Goal: Task Accomplishment & Management: Complete application form

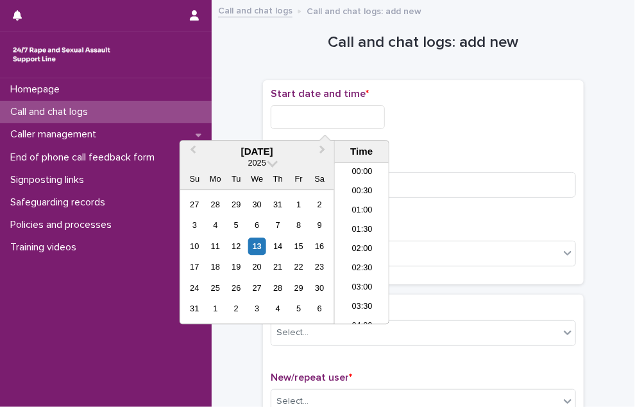
click at [284, 119] on input "text" at bounding box center [328, 117] width 114 height 24
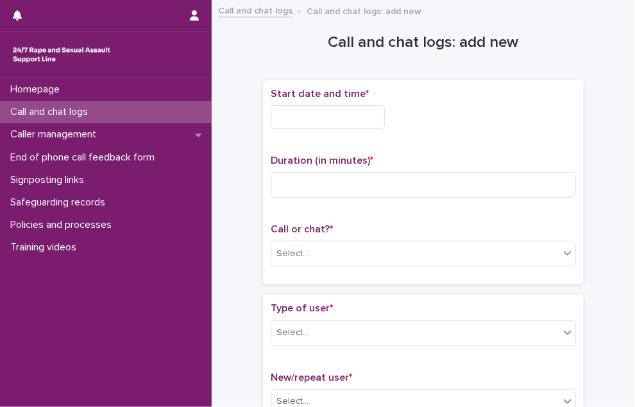
click at [89, 111] on p "Call and chat logs" at bounding box center [51, 112] width 93 height 12
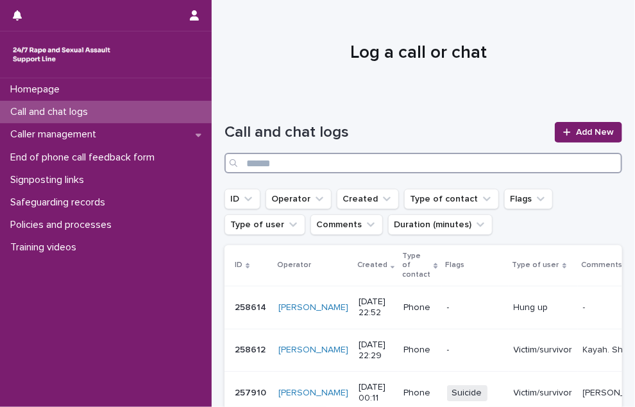
drag, startPoint x: 365, startPoint y: 160, endPoint x: 592, endPoint y: 124, distance: 230.5
click at [366, 160] on input "Search" at bounding box center [423, 163] width 398 height 21
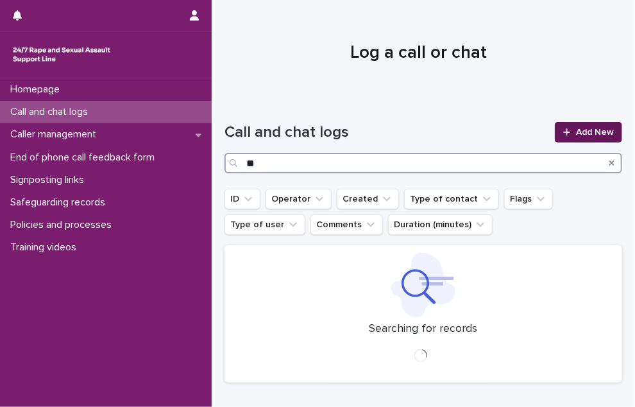
type input "*"
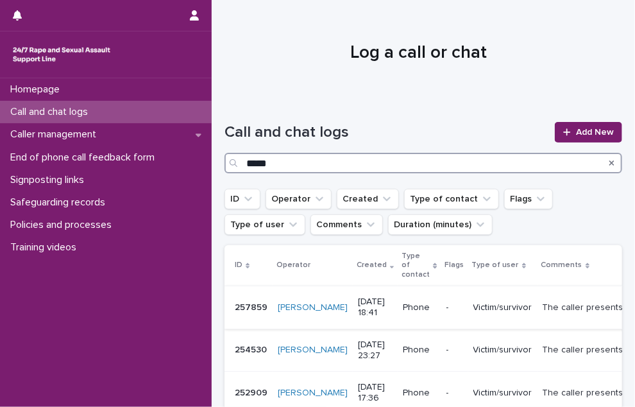
type input "*****"
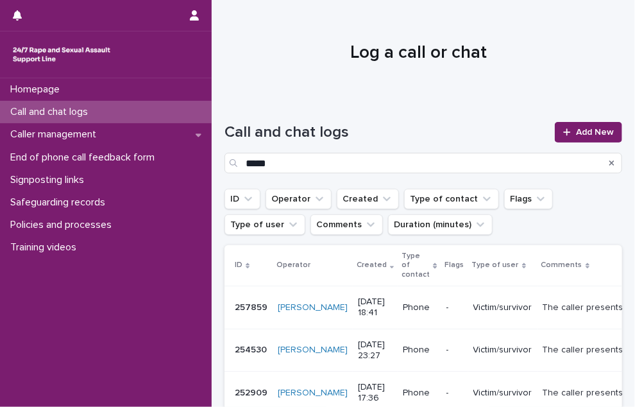
click at [545, 301] on p "The caller presents as a young child and sometimes has a singing way of saying …" at bounding box center [592, 305] width 100 height 13
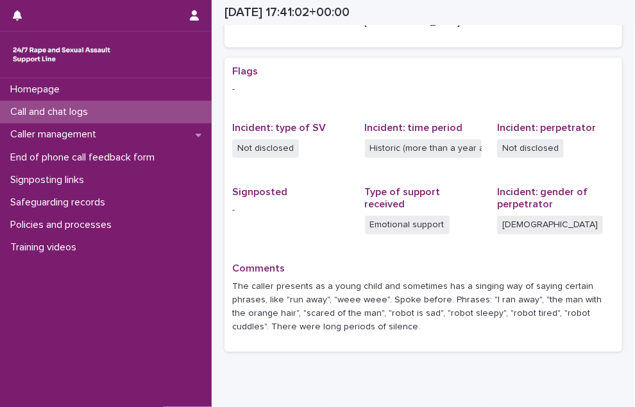
scroll to position [289, 0]
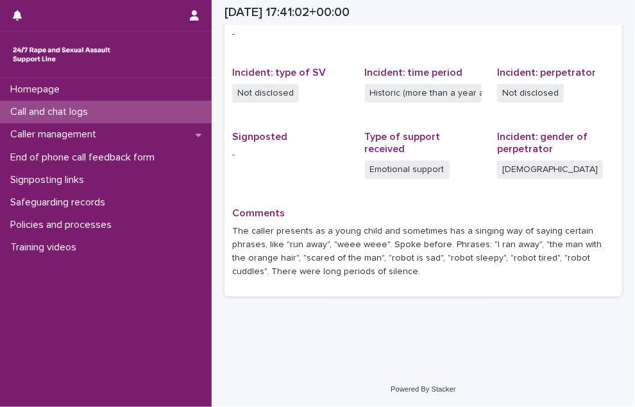
drag, startPoint x: 377, startPoint y: 270, endPoint x: 233, endPoint y: 230, distance: 149.6
click at [233, 230] on p "The caller presents as a young child and sometimes has a singing way of saying …" at bounding box center [423, 250] width 382 height 53
drag, startPoint x: 233, startPoint y: 230, endPoint x: 239, endPoint y: 233, distance: 6.9
copy p "The caller presents as a young child and sometimes has a singing way of saying …"
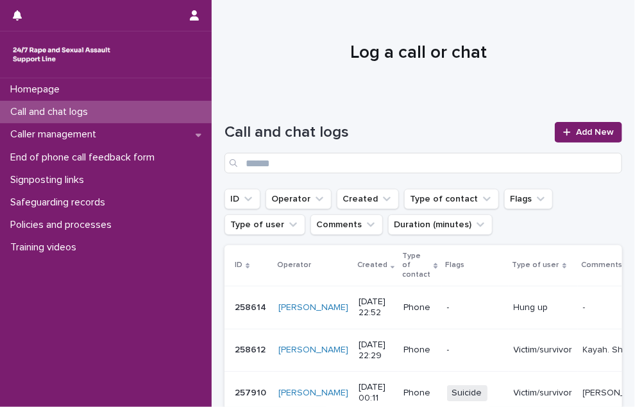
click at [587, 143] on div "Call and chat logs Add New" at bounding box center [423, 147] width 398 height 51
click at [584, 133] on span "Add New" at bounding box center [595, 132] width 38 height 9
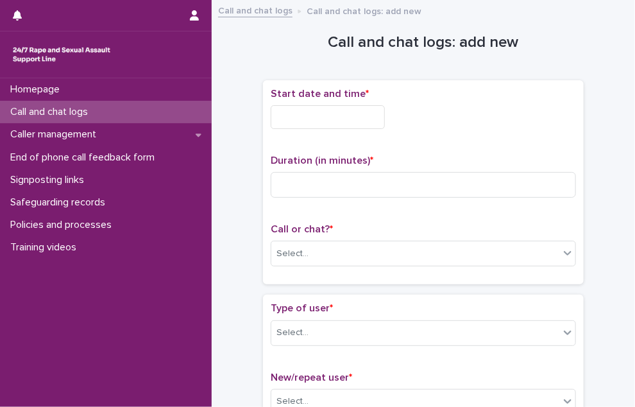
click at [328, 130] on div "Start date and time *" at bounding box center [423, 113] width 305 height 51
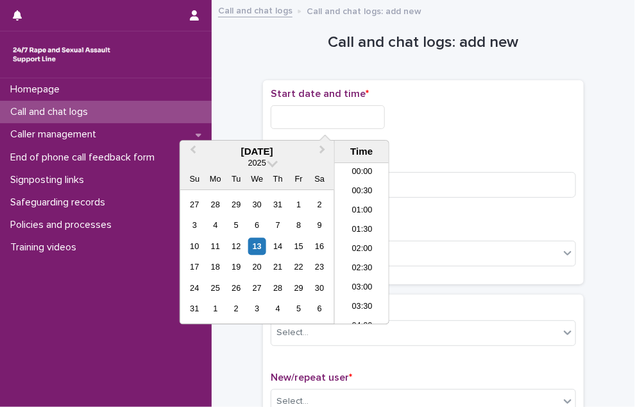
click at [328, 126] on input "text" at bounding box center [328, 117] width 114 height 24
click at [359, 187] on li "16:30" at bounding box center [362, 185] width 55 height 19
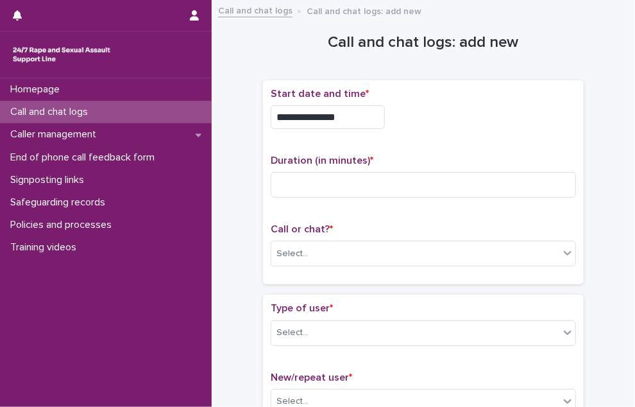
click at [374, 117] on input "**********" at bounding box center [328, 117] width 114 height 24
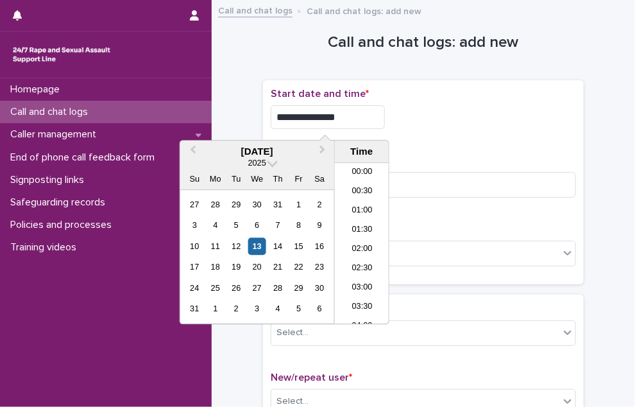
scroll to position [564, 0]
type input "**********"
click at [414, 203] on div "Duration (in minutes) *" at bounding box center [423, 181] width 305 height 53
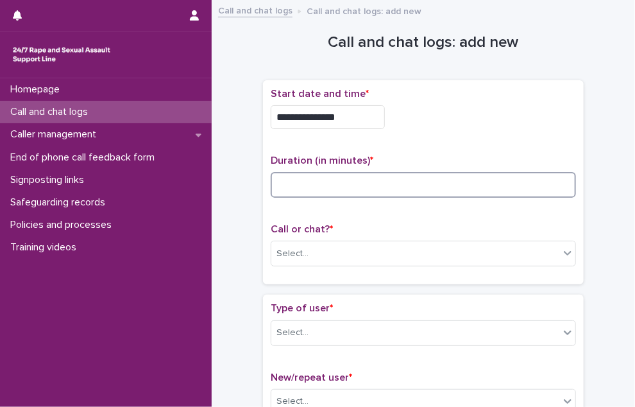
click at [415, 180] on input at bounding box center [423, 185] width 305 height 26
type input "*"
click at [341, 186] on input "*" at bounding box center [423, 185] width 305 height 26
type input "**"
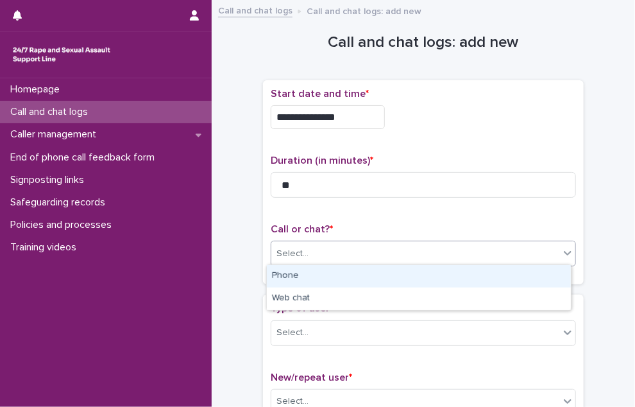
click at [361, 249] on div "Select..." at bounding box center [415, 253] width 288 height 21
click at [362, 271] on div "Phone" at bounding box center [419, 276] width 304 height 22
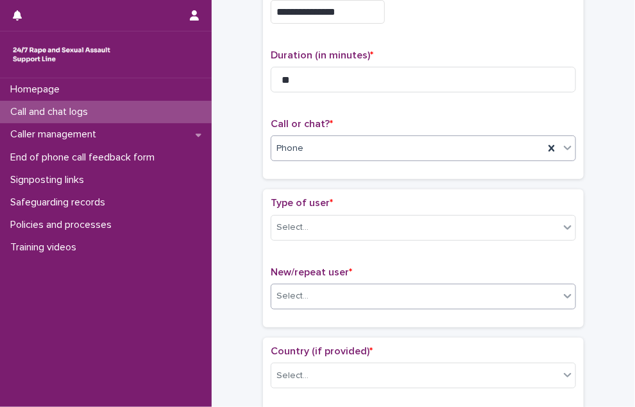
scroll to position [128, 0]
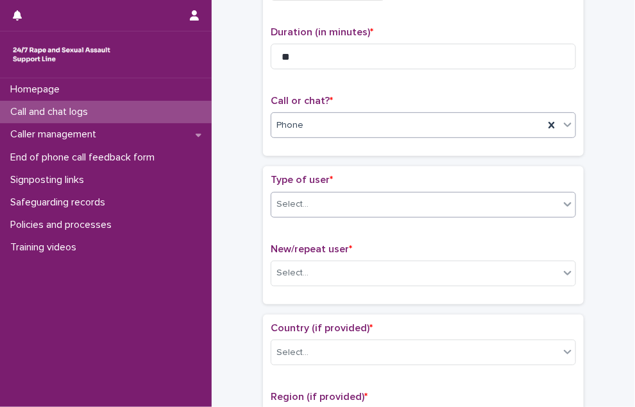
click at [350, 203] on div "Select..." at bounding box center [415, 204] width 288 height 21
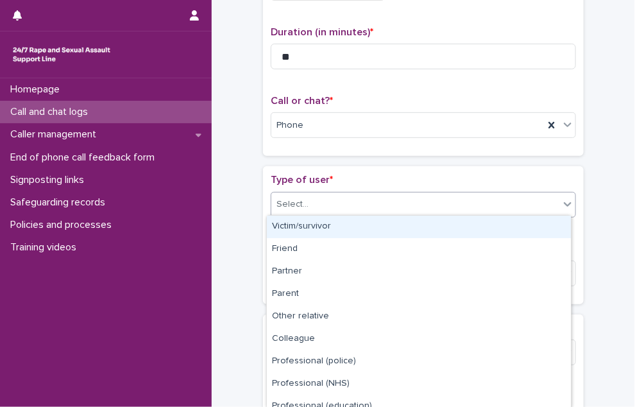
click at [353, 224] on div "Victim/survivor" at bounding box center [419, 226] width 304 height 22
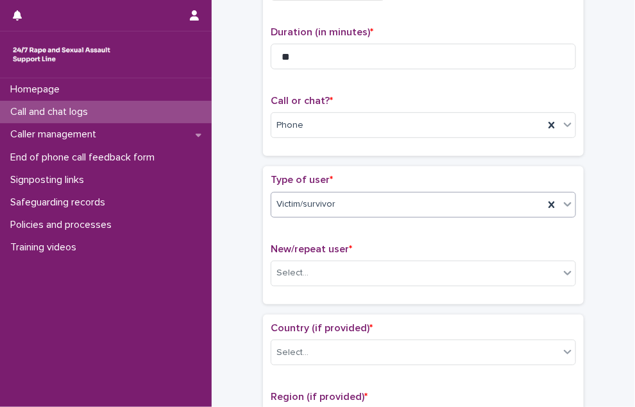
scroll to position [256, 0]
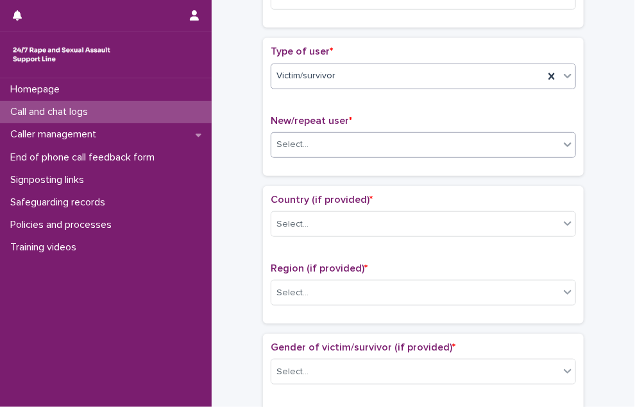
click at [323, 146] on div "Select..." at bounding box center [415, 144] width 288 height 21
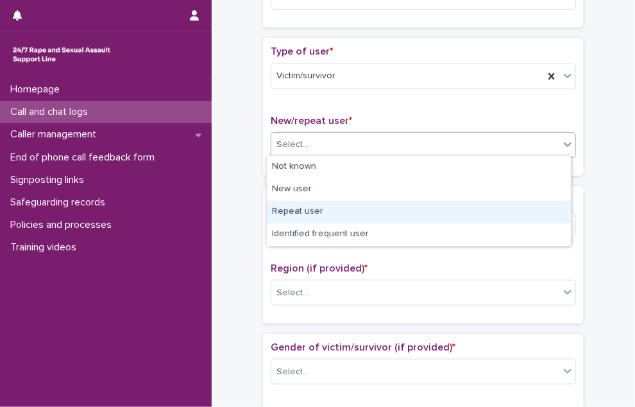
click at [326, 210] on div "Repeat user" at bounding box center [419, 212] width 304 height 22
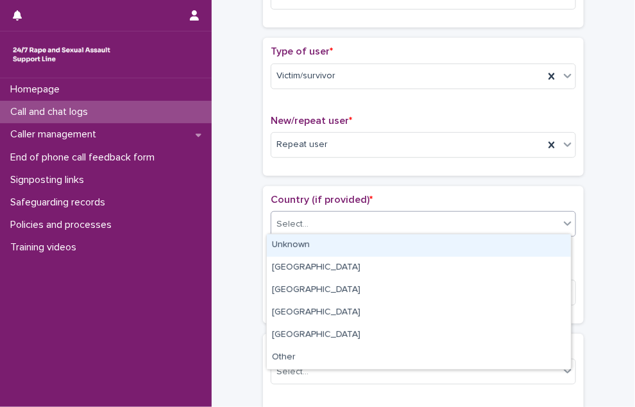
click at [315, 231] on div "Select..." at bounding box center [423, 224] width 305 height 26
drag, startPoint x: 313, startPoint y: 248, endPoint x: 308, endPoint y: 280, distance: 33.1
click at [312, 248] on div "Unknown" at bounding box center [419, 245] width 304 height 22
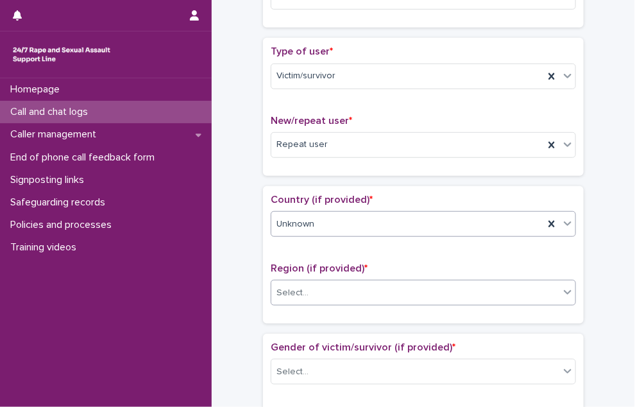
click at [310, 291] on input "text" at bounding box center [310, 292] width 1 height 12
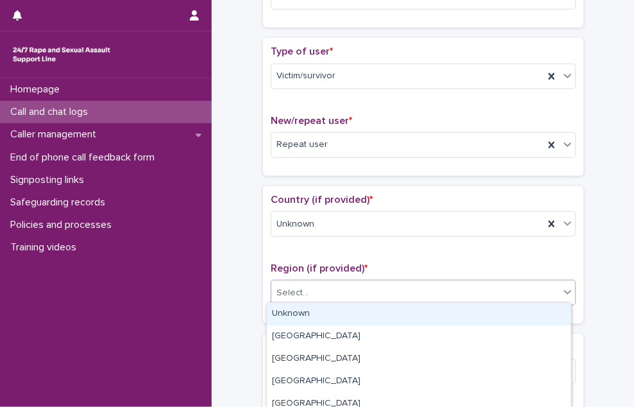
click at [301, 310] on div "Unknown" at bounding box center [419, 314] width 304 height 22
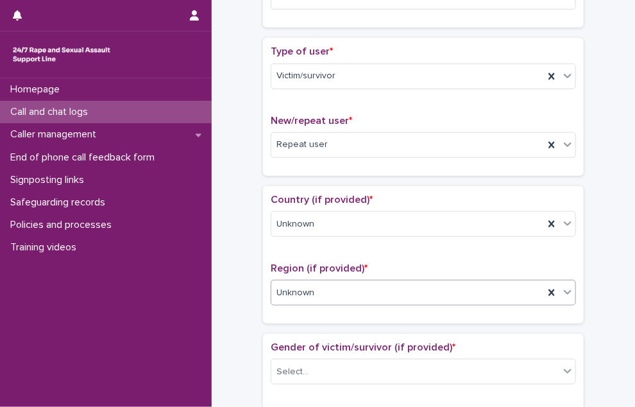
scroll to position [385, 0]
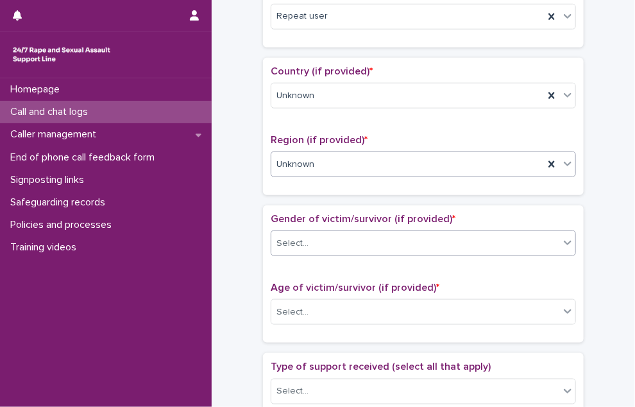
click at [306, 230] on div "Select..." at bounding box center [423, 243] width 305 height 26
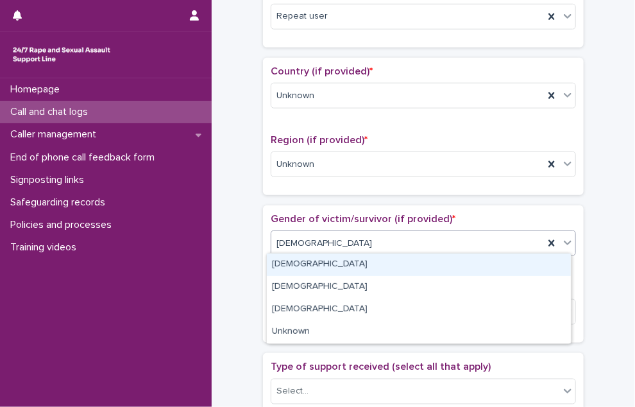
click at [302, 233] on div "[DEMOGRAPHIC_DATA]" at bounding box center [407, 243] width 273 height 21
drag, startPoint x: 303, startPoint y: 265, endPoint x: 298, endPoint y: 304, distance: 39.4
click at [302, 265] on div "[DEMOGRAPHIC_DATA]" at bounding box center [419, 264] width 304 height 22
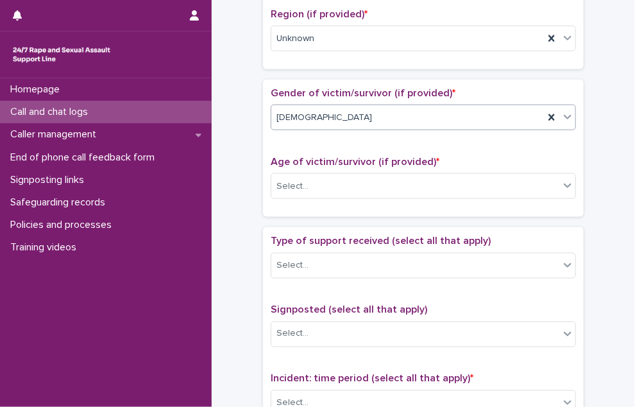
scroll to position [513, 0]
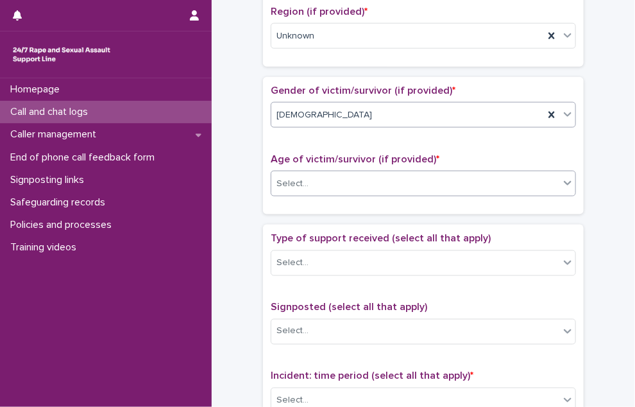
click at [292, 177] on div "Select..." at bounding box center [292, 183] width 32 height 13
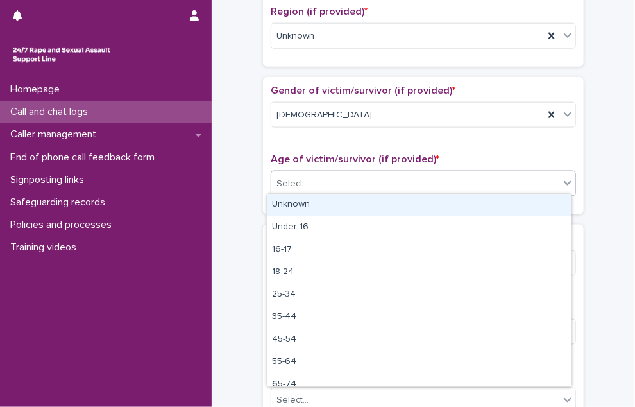
click at [292, 197] on div "Unknown" at bounding box center [419, 205] width 304 height 22
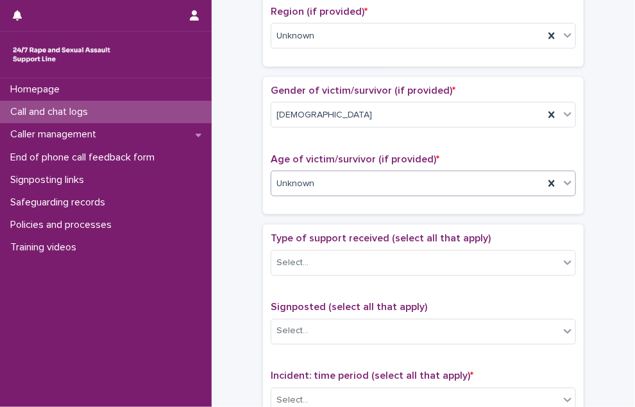
scroll to position [577, 0]
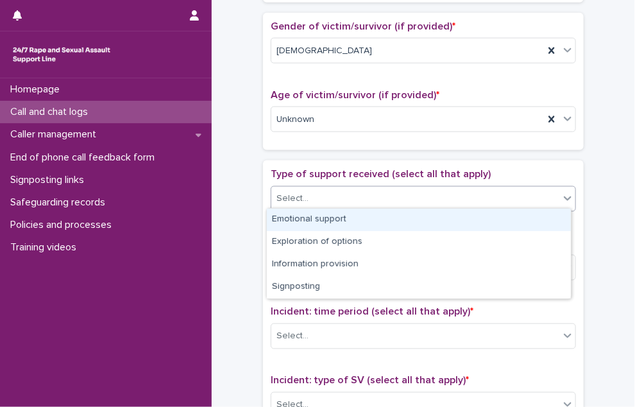
click at [288, 198] on div "Select..." at bounding box center [292, 198] width 32 height 13
click at [292, 220] on div "Emotional support" at bounding box center [419, 219] width 304 height 22
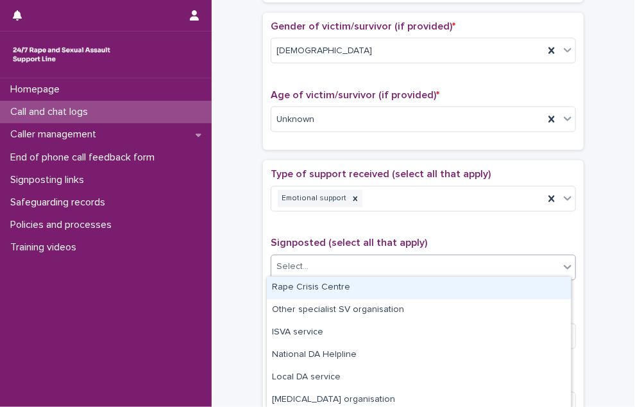
click at [357, 262] on div "Select..." at bounding box center [415, 266] width 288 height 21
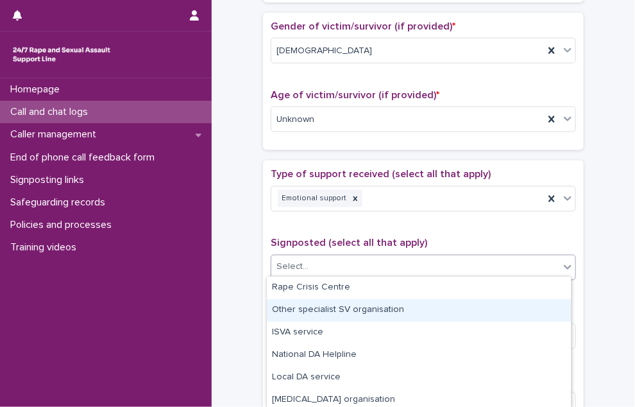
click at [244, 310] on div "**********" at bounding box center [423, 87] width 398 height 1313
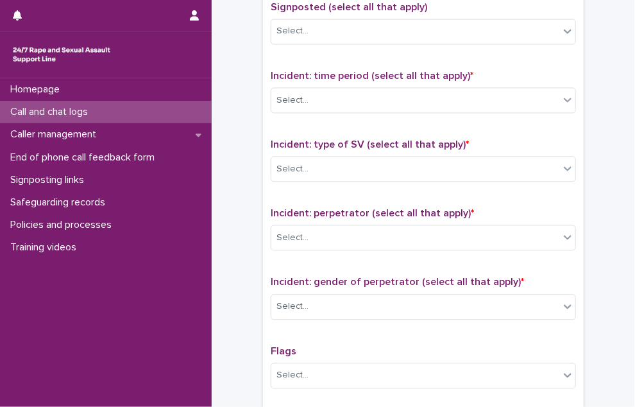
scroll to position [834, 0]
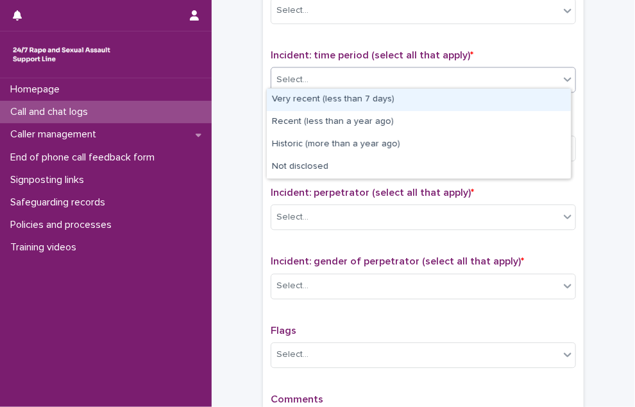
click at [396, 78] on div "Select..." at bounding box center [415, 79] width 288 height 21
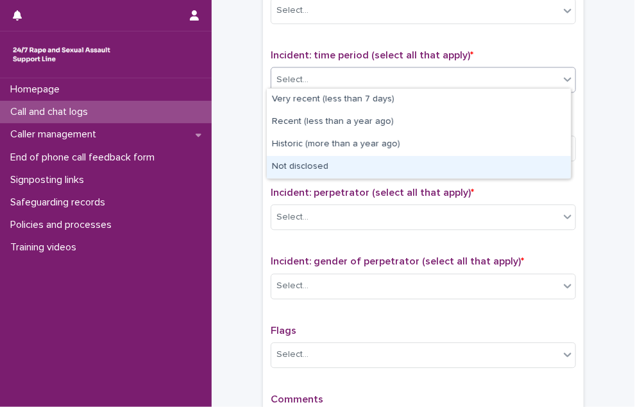
click at [357, 167] on div "Not disclosed" at bounding box center [419, 167] width 304 height 22
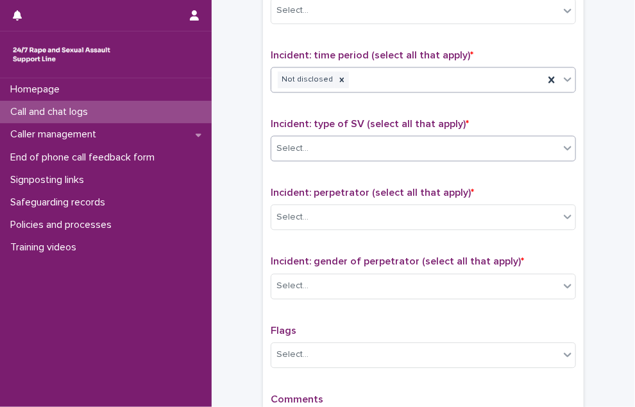
click at [348, 145] on div "Select..." at bounding box center [415, 148] width 288 height 21
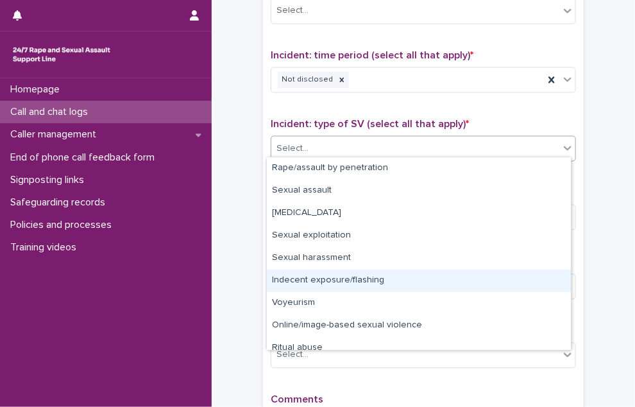
scroll to position [32, 0]
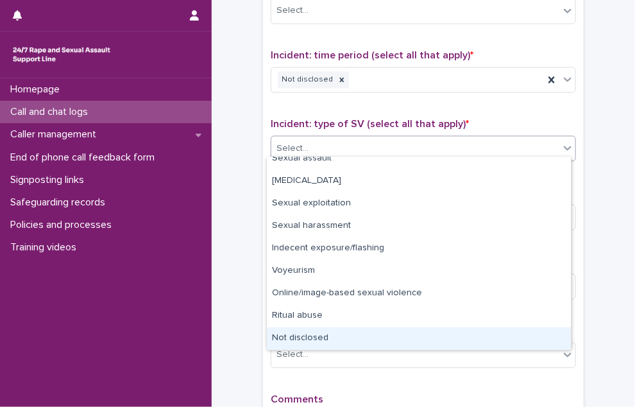
click at [319, 332] on div "Not disclosed" at bounding box center [419, 338] width 304 height 22
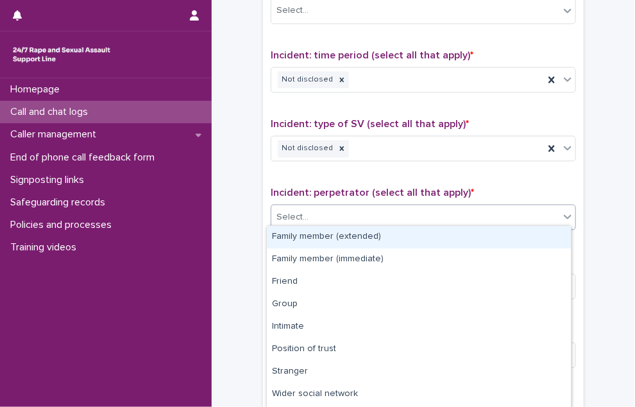
click at [348, 204] on div "Select..." at bounding box center [423, 217] width 305 height 26
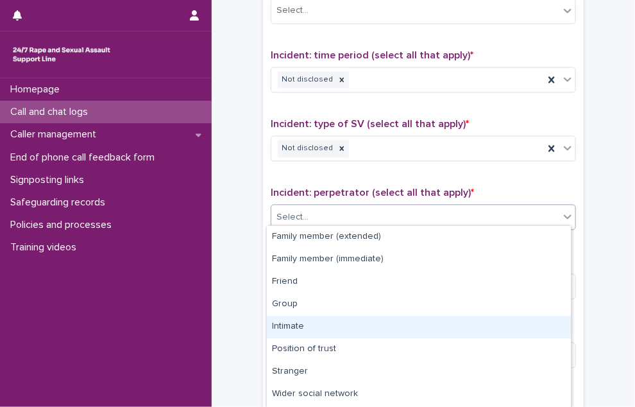
scroll to position [64, 0]
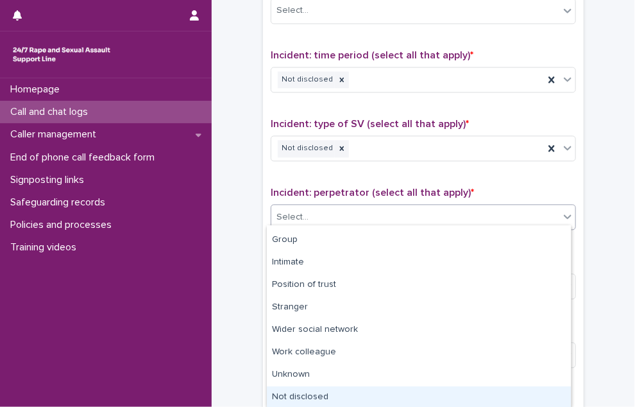
click at [330, 390] on div "Not disclosed" at bounding box center [419, 397] width 304 height 22
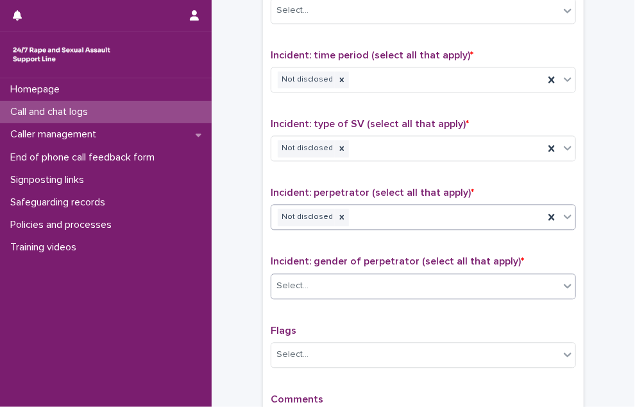
click at [326, 285] on div "Select..." at bounding box center [415, 285] width 288 height 21
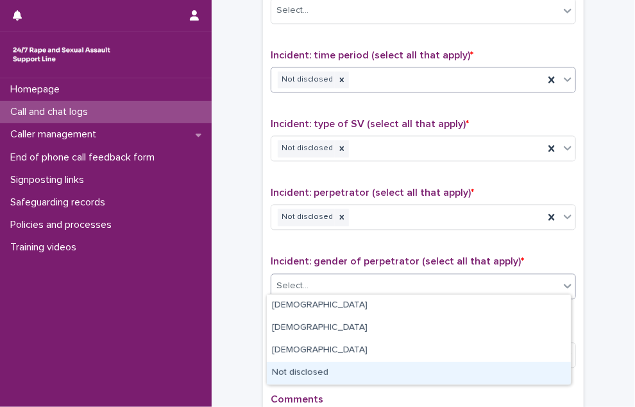
drag, startPoint x: 313, startPoint y: 370, endPoint x: 346, endPoint y: 80, distance: 292.4
click at [311, 369] on div "Not disclosed" at bounding box center [419, 373] width 304 height 22
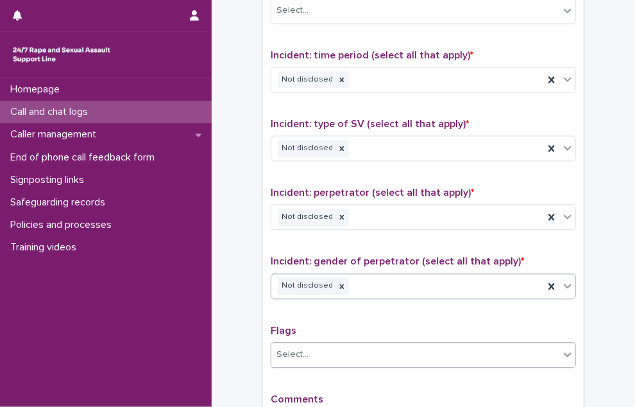
scroll to position [962, 0]
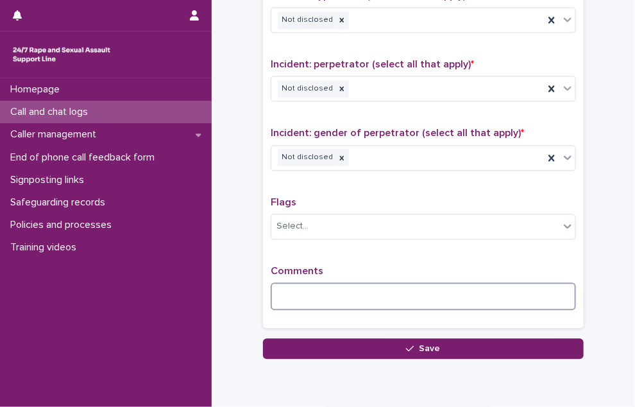
click at [374, 290] on textarea at bounding box center [423, 296] width 305 height 28
paste textarea "**********"
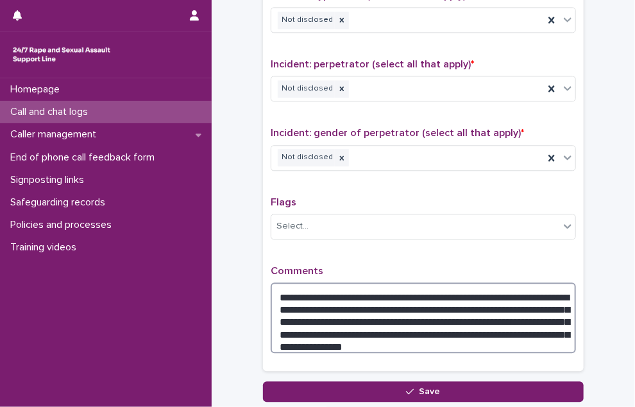
drag, startPoint x: 502, startPoint y: 321, endPoint x: 618, endPoint y: 208, distance: 161.9
click at [315, 316] on textarea "**********" at bounding box center [423, 317] width 305 height 71
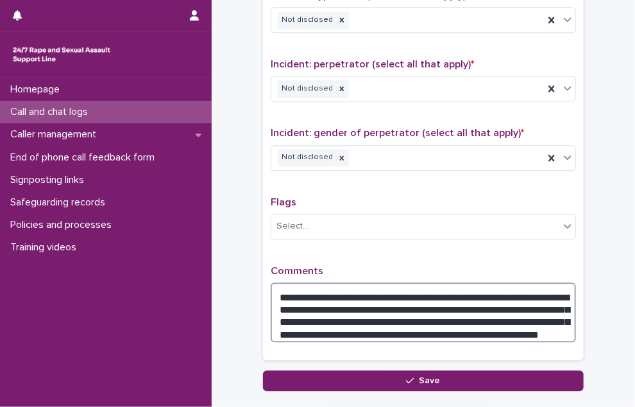
click at [355, 325] on textarea "**********" at bounding box center [423, 312] width 305 height 60
click at [413, 323] on textarea "**********" at bounding box center [423, 312] width 305 height 60
click at [564, 330] on textarea "**********" at bounding box center [423, 312] width 305 height 60
click at [477, 319] on textarea "**********" at bounding box center [423, 312] width 305 height 60
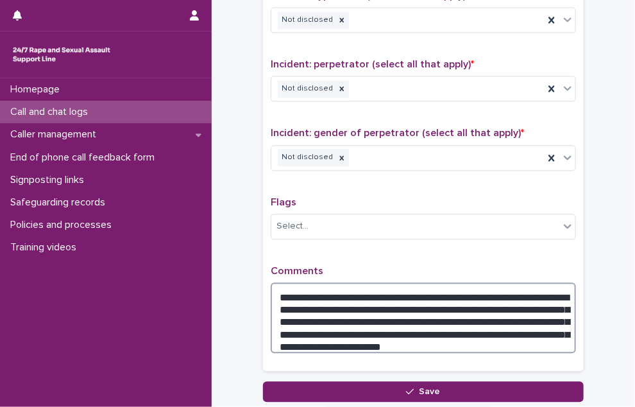
click at [499, 337] on textarea "**********" at bounding box center [423, 317] width 305 height 71
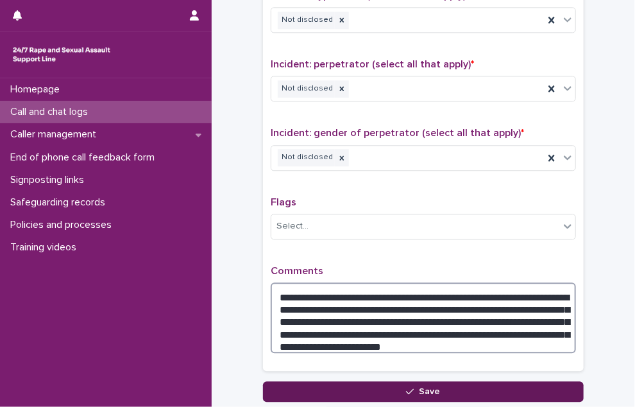
type textarea "**********"
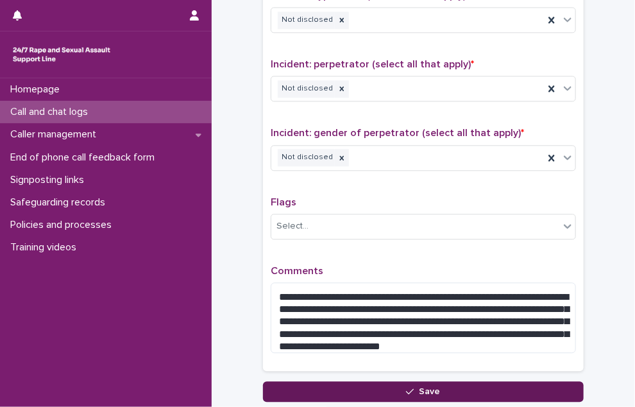
click at [441, 382] on button "Save" at bounding box center [423, 391] width 321 height 21
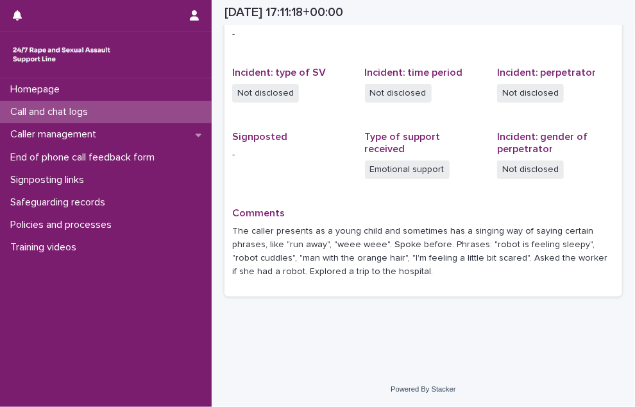
scroll to position [289, 0]
click at [71, 113] on p "Call and chat logs" at bounding box center [51, 112] width 93 height 12
